Goal: Find specific page/section: Find specific page/section

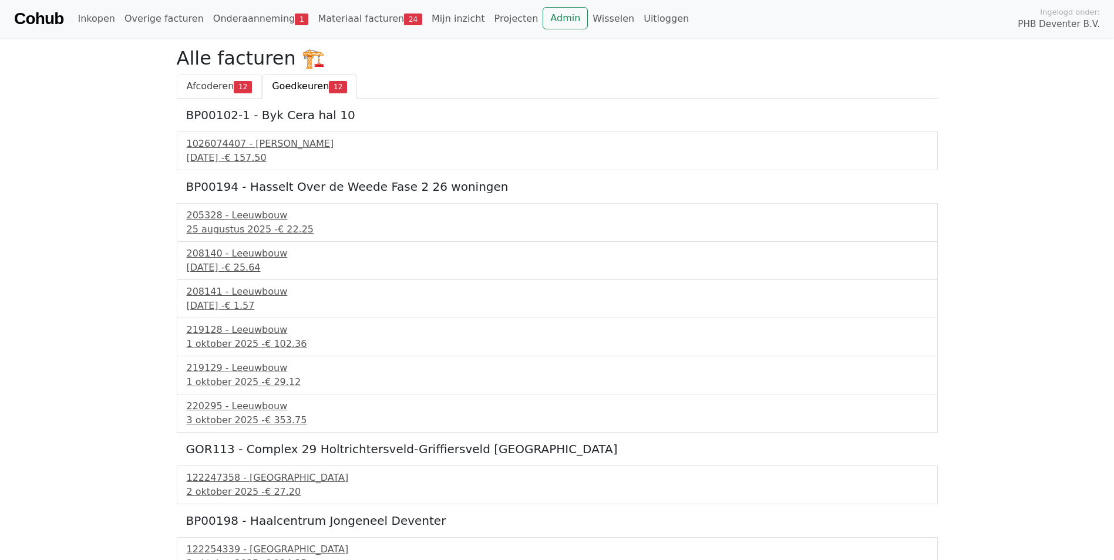
click at [217, 88] on span "Afcoderen" at bounding box center [211, 85] width 48 height 11
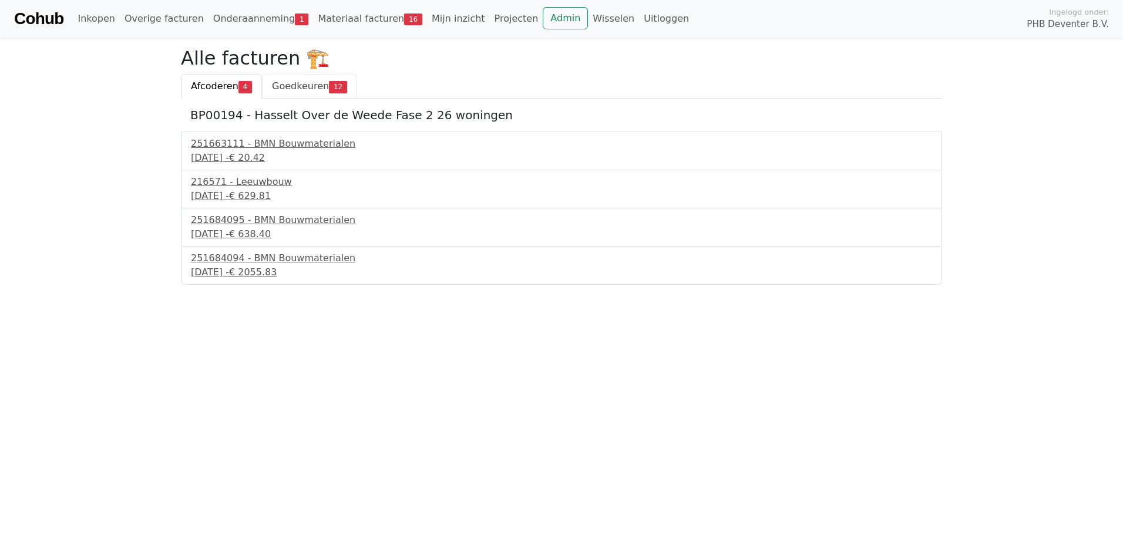
click at [296, 85] on span "Goedkeuren" at bounding box center [300, 85] width 57 height 11
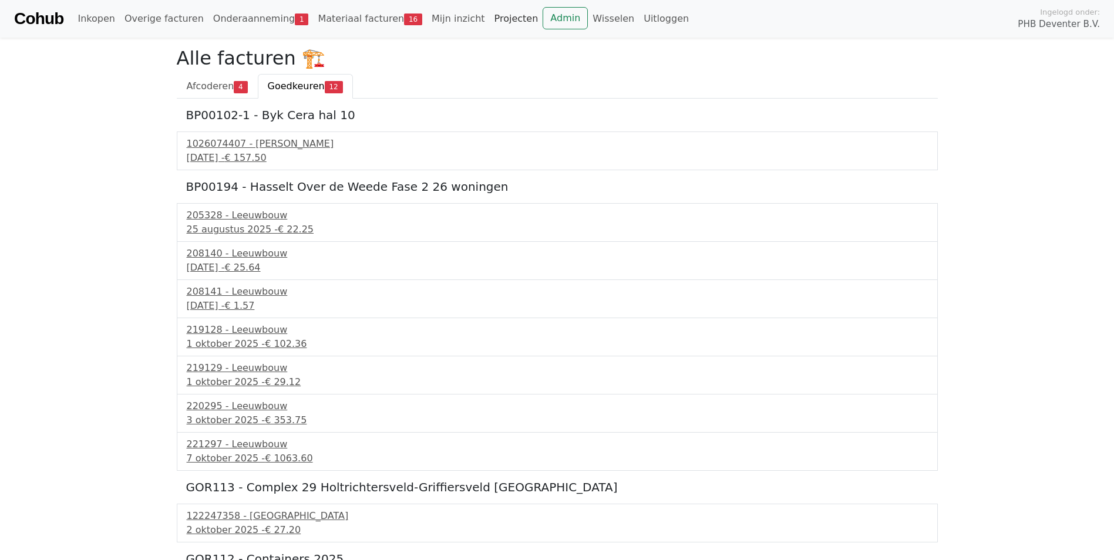
click at [490, 19] on link "Projecten" at bounding box center [516, 18] width 53 height 23
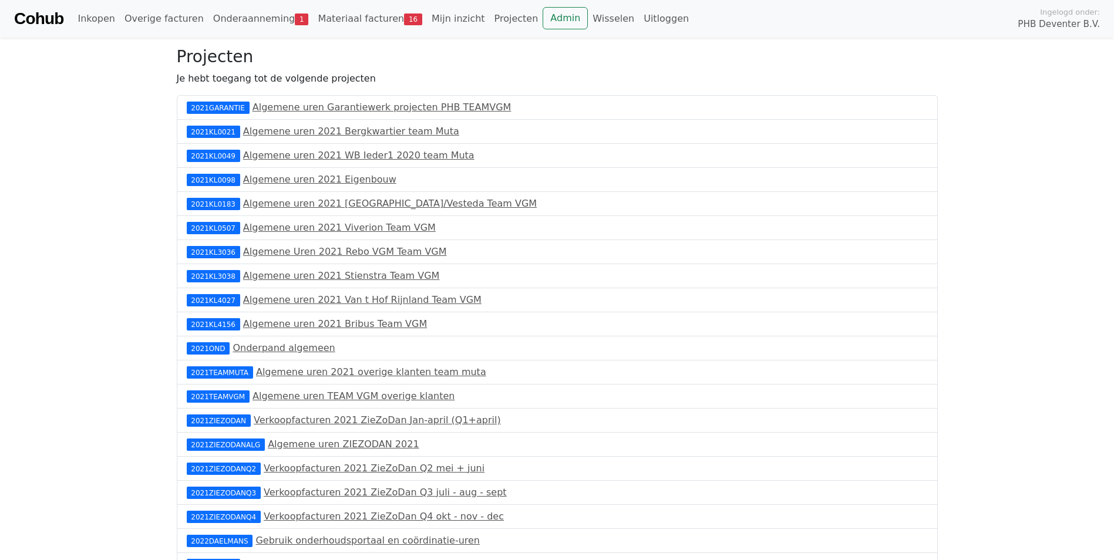
click at [543, 22] on link "Admin" at bounding box center [565, 18] width 45 height 22
